Goal: Information Seeking & Learning: Learn about a topic

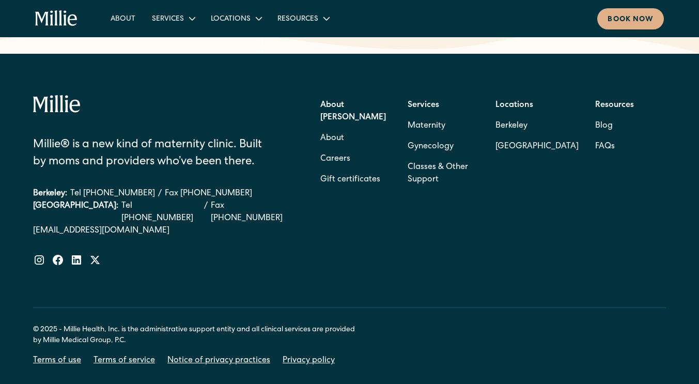
scroll to position [1726, 0]
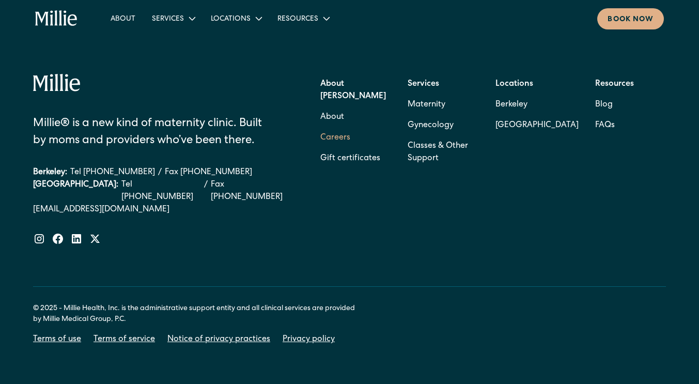
click at [330, 128] on link "Careers" at bounding box center [335, 138] width 30 height 21
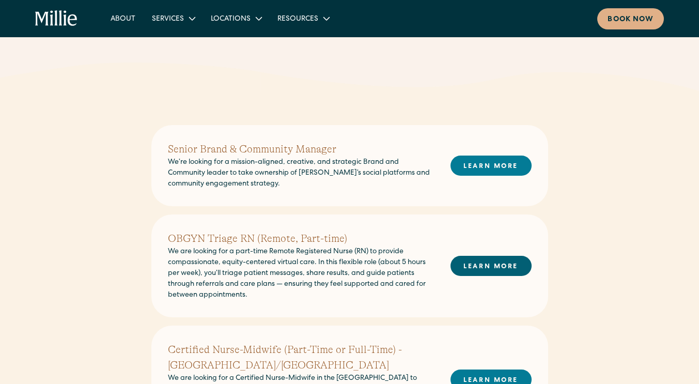
scroll to position [207, 0]
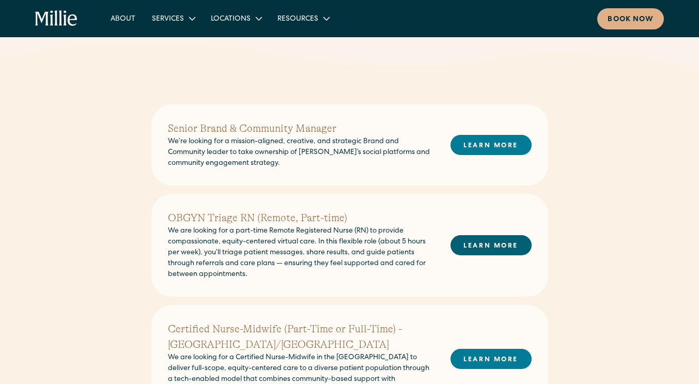
click at [494, 244] on link "LEARN MORE" at bounding box center [491, 245] width 81 height 20
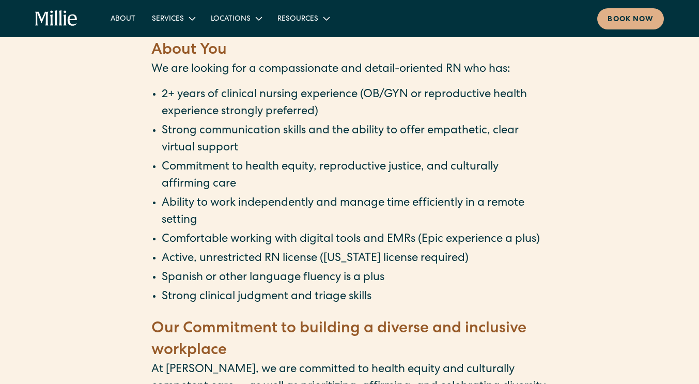
scroll to position [930, 0]
